Goal: Information Seeking & Learning: Learn about a topic

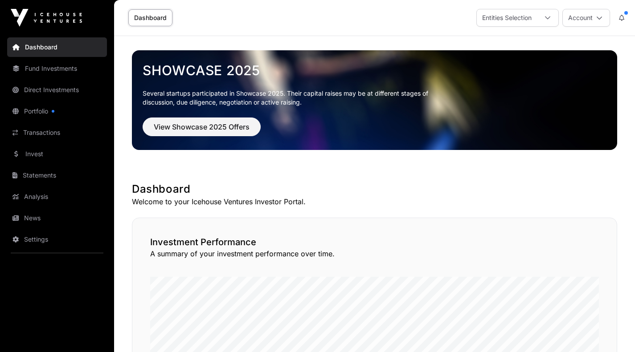
click at [36, 113] on link "Portfolio" at bounding box center [57, 112] width 100 height 20
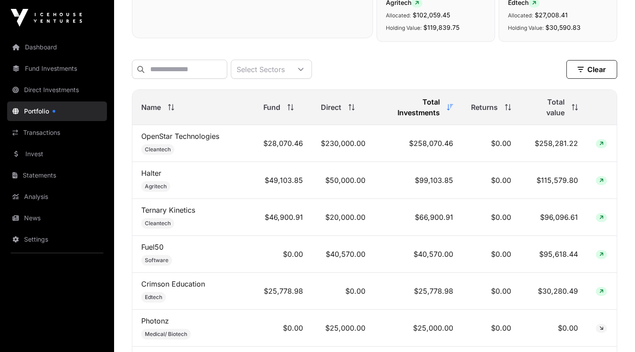
scroll to position [323, 0]
click at [186, 135] on link "OpenStar Technologies" at bounding box center [180, 135] width 78 height 9
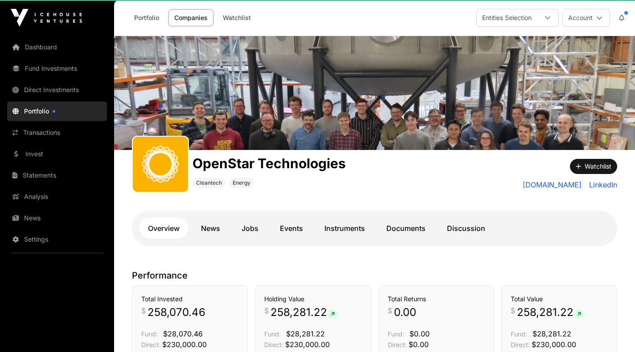
click at [184, 129] on div "OpenStar Technologies Cleantech Energy Watchlist [DOMAIN_NAME] LinkedIn Overvie…" at bounding box center [374, 148] width 521 height 225
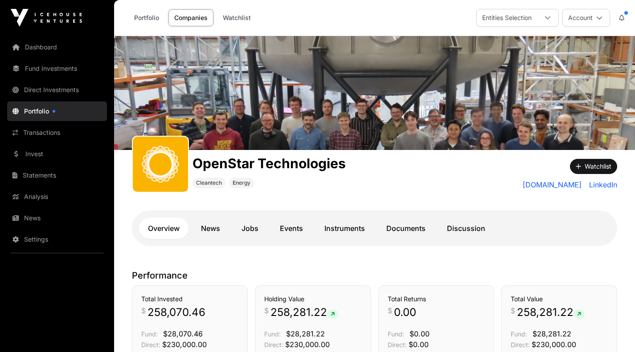
click at [41, 86] on link "Direct Investments" at bounding box center [57, 90] width 100 height 20
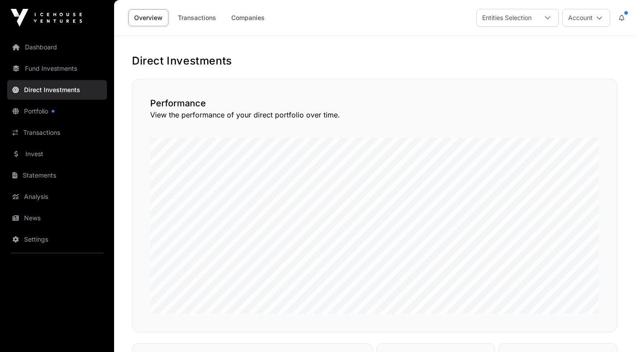
click at [244, 18] on link "Companies" at bounding box center [247, 17] width 45 height 17
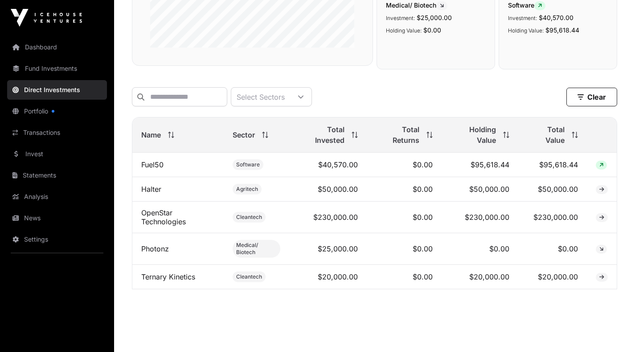
scroll to position [237, 0]
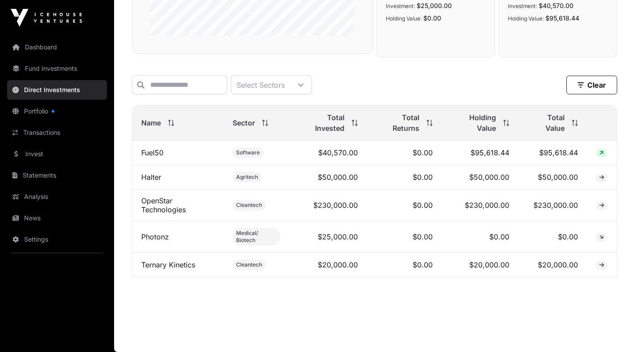
click at [169, 200] on link "OpenStar Technologies" at bounding box center [163, 206] width 45 height 18
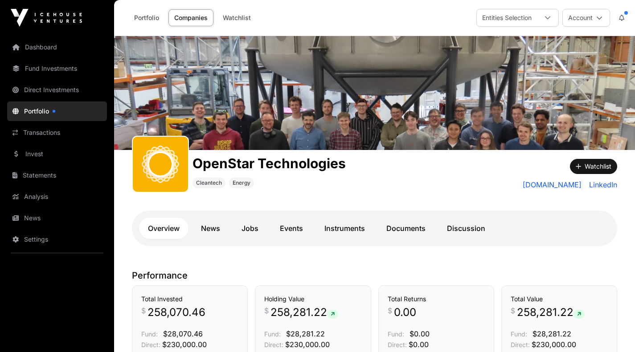
click at [26, 130] on link "Transactions" at bounding box center [57, 133] width 100 height 20
click at [49, 130] on link "Transactions" at bounding box center [57, 133] width 100 height 20
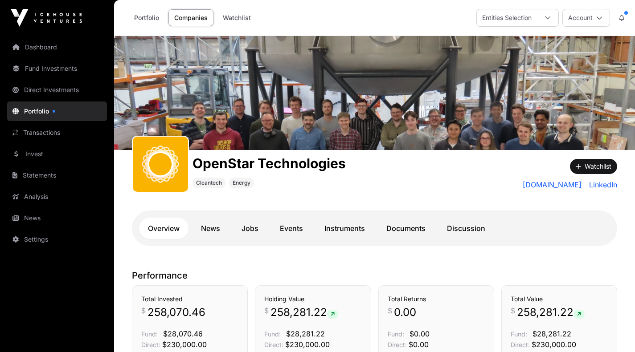
click at [47, 132] on link "Transactions" at bounding box center [57, 133] width 100 height 20
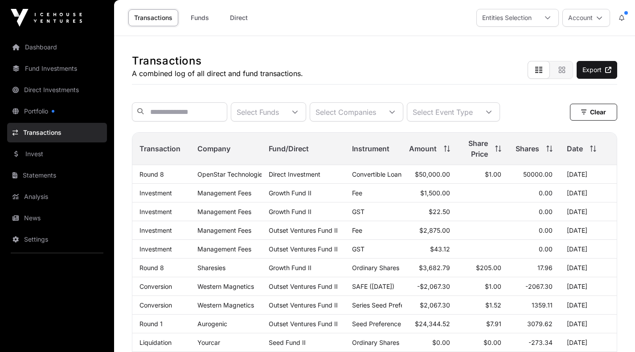
click at [395, 114] on icon at bounding box center [392, 112] width 6 height 6
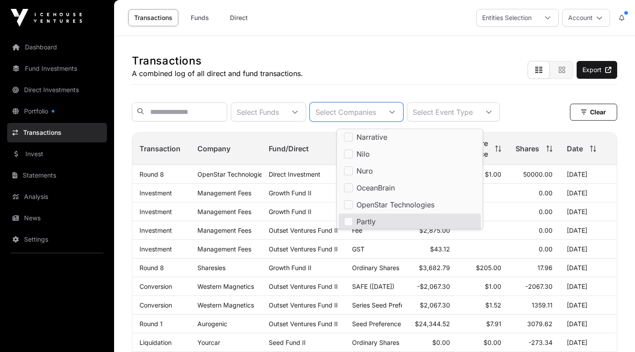
scroll to position [595, 0]
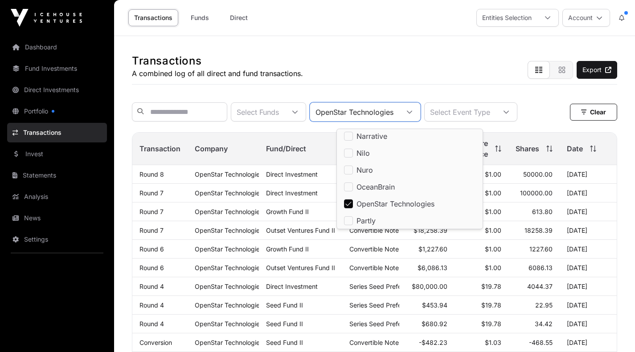
click at [367, 42] on div "Transactions A combined log of all direct and fund transactions. Export" at bounding box center [374, 60] width 485 height 49
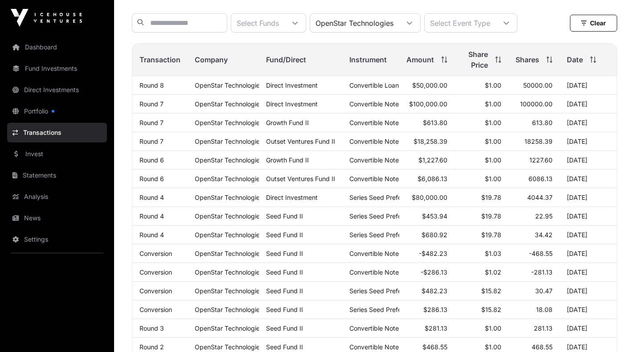
scroll to position [0, 0]
